Goal: Task Accomplishment & Management: Manage account settings

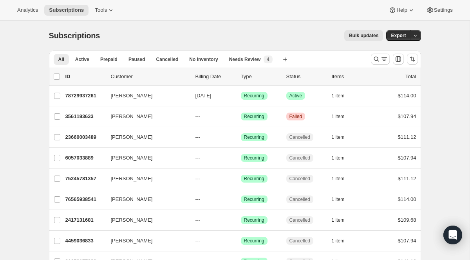
click at [378, 65] on div at bounding box center [394, 59] width 53 height 16
click at [381, 59] on icon "Search and filter results" at bounding box center [384, 59] width 8 height 8
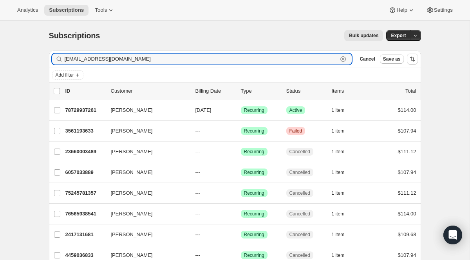
drag, startPoint x: 163, startPoint y: 59, endPoint x: 2, endPoint y: 47, distance: 161.4
click at [2, 47] on div "Subscriptions. This page is ready Subscriptions Bulk updates More actions Bulk …" at bounding box center [235, 196] width 470 height 351
paste input "tarstuffjb.42"
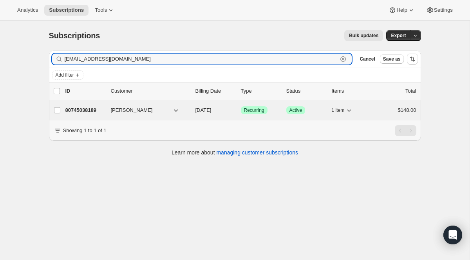
type input "[EMAIL_ADDRESS][DOMAIN_NAME]"
click at [247, 108] on span "Recurring" at bounding box center [254, 110] width 20 height 6
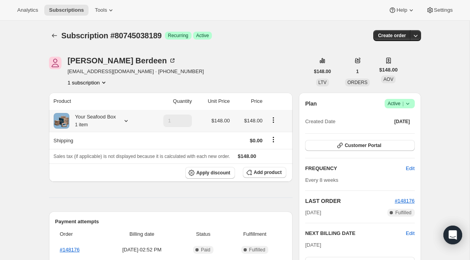
click at [130, 119] on icon at bounding box center [126, 121] width 8 height 8
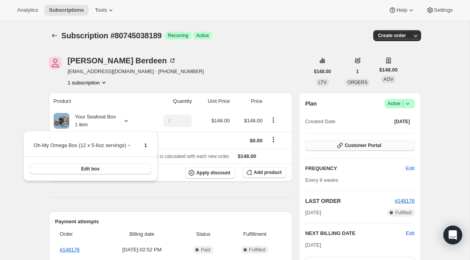
click at [349, 143] on span "Customer Portal" at bounding box center [363, 146] width 36 height 6
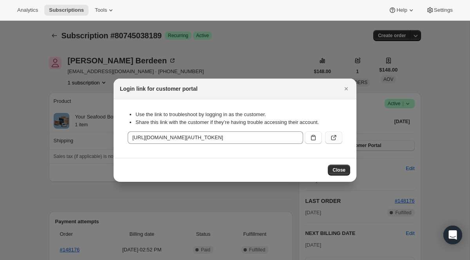
click at [333, 135] on icon ":r1s0:" at bounding box center [334, 138] width 8 height 8
click at [138, 32] on div at bounding box center [235, 130] width 470 height 260
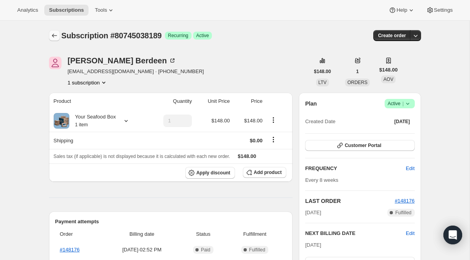
click at [56, 35] on icon "Subscriptions" at bounding box center [55, 36] width 8 height 8
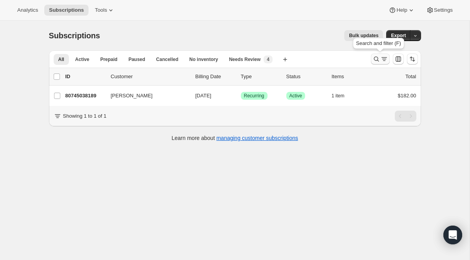
click at [382, 61] on icon "Search and filter results" at bounding box center [384, 59] width 8 height 8
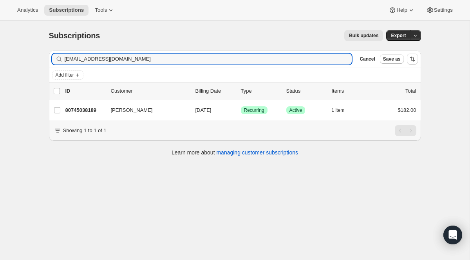
drag, startPoint x: 213, startPoint y: 58, endPoint x: 37, endPoint y: 31, distance: 178.1
click at [37, 31] on div "Subscriptions. This page is ready Subscriptions Bulk updates More actions Bulk …" at bounding box center [235, 151] width 470 height 260
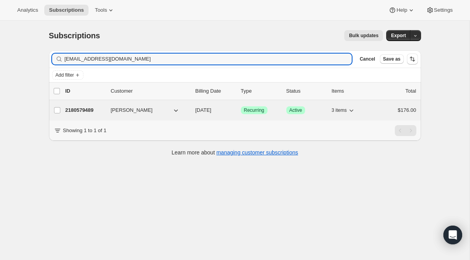
type input "[EMAIL_ADDRESS][DOMAIN_NAME]"
click at [251, 107] on div "Success Recurring" at bounding box center [260, 111] width 39 height 8
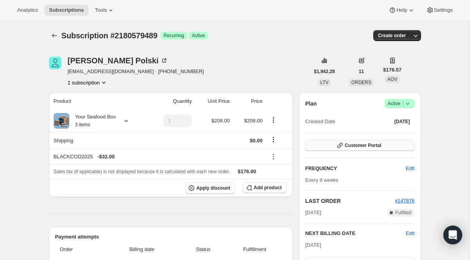
click at [353, 148] on span "Customer Portal" at bounding box center [363, 146] width 36 height 6
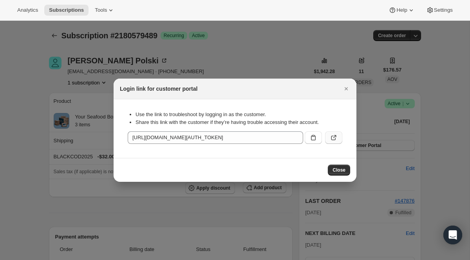
click at [331, 139] on icon ":r20m:" at bounding box center [333, 138] width 5 height 5
click at [347, 89] on icon "Close" at bounding box center [346, 89] width 8 height 8
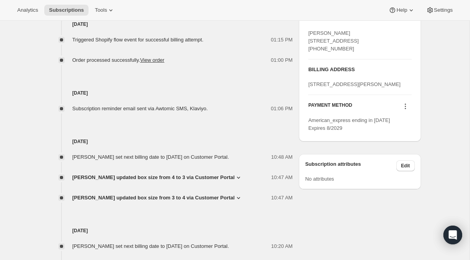
scroll to position [361, 0]
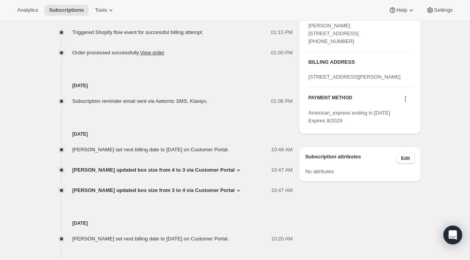
click at [157, 174] on span "[PERSON_NAME] updated box size from 4 to 3 via Customer Portal" at bounding box center [153, 170] width 163 height 8
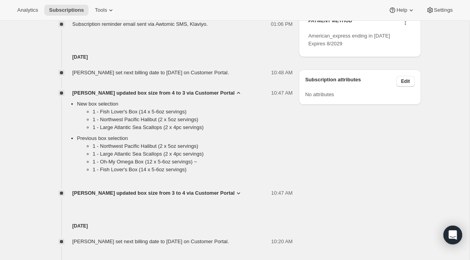
scroll to position [445, 0]
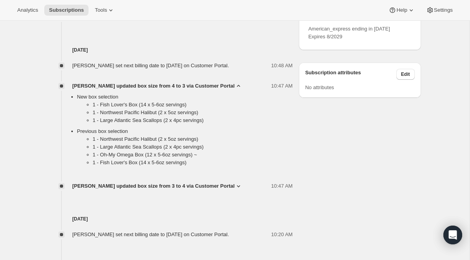
click at [152, 190] on div "[PERSON_NAME] set next billing date to [DATE] on Customer Portal. 10:48 AM [PER…" at bounding box center [171, 122] width 244 height 136
click at [151, 190] on span "[PERSON_NAME] updated box size from 3 to 4 via Customer Portal" at bounding box center [153, 187] width 163 height 8
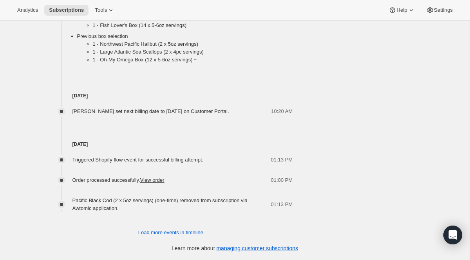
scroll to position [664, 0]
click at [156, 234] on span "Load more events in timeline" at bounding box center [170, 233] width 65 height 8
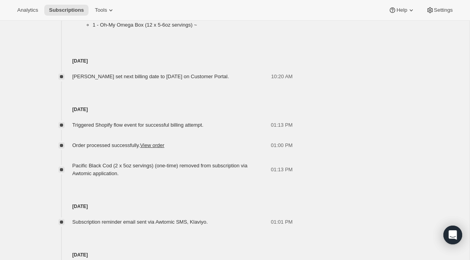
scroll to position [686, 0]
